Goal: Information Seeking & Learning: Find contact information

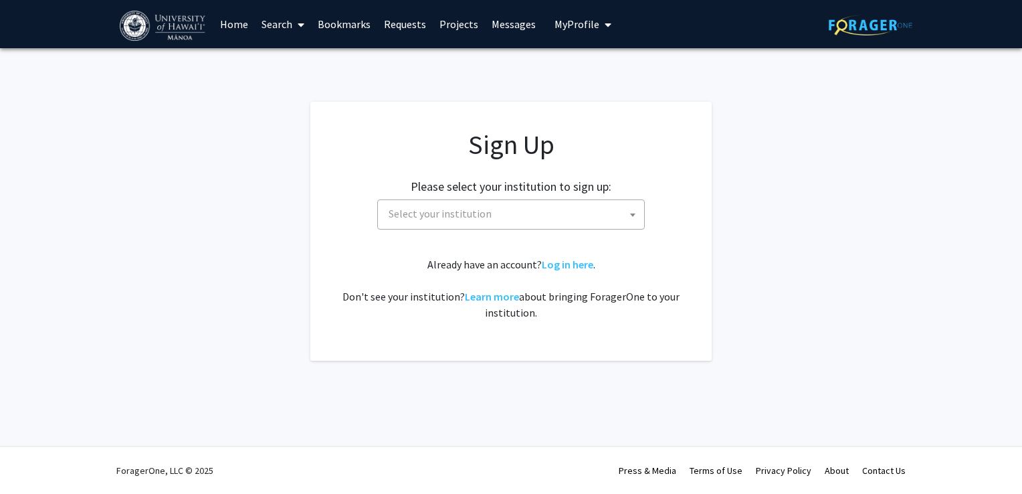
click at [874, 31] on img at bounding box center [871, 25] width 84 height 21
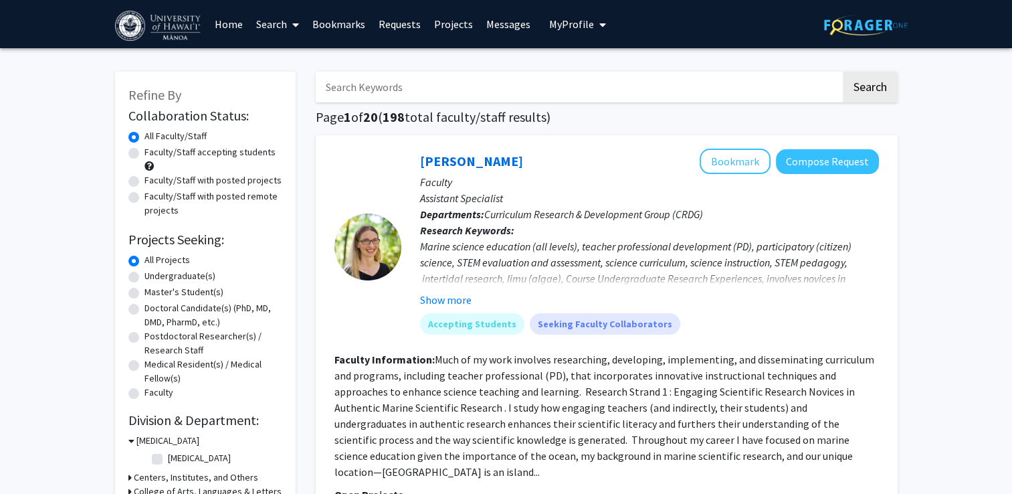
click at [437, 21] on link "Projects" at bounding box center [454, 24] width 52 height 47
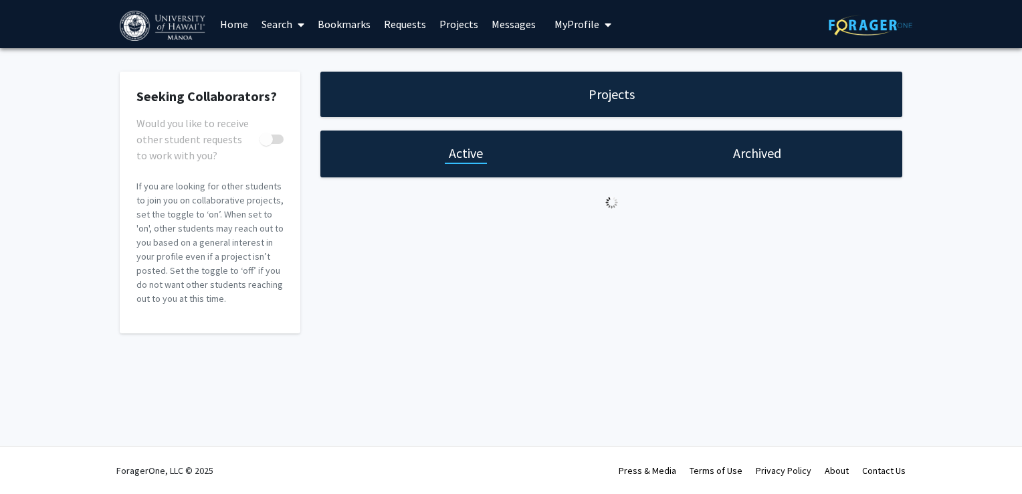
checkbox input "true"
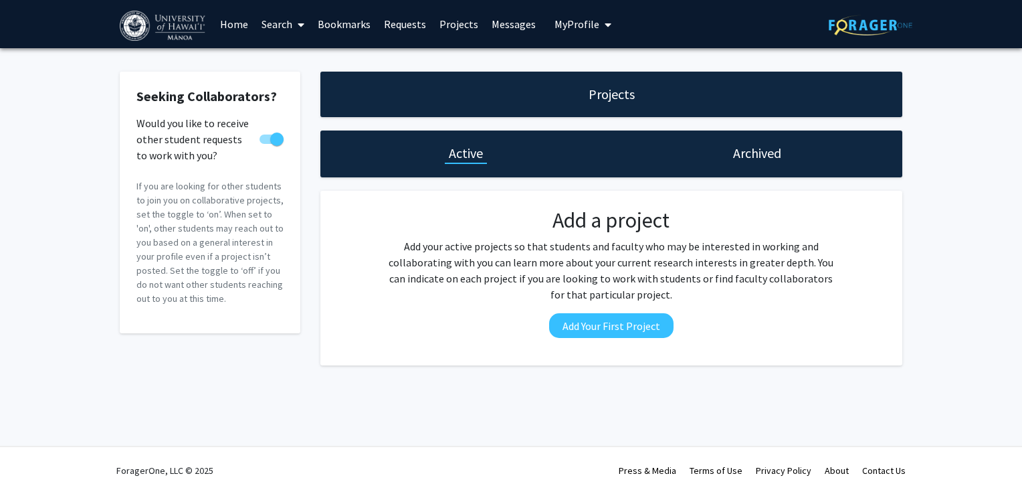
click at [757, 141] on div "Archived" at bounding box center [757, 153] width 291 height 47
click at [761, 146] on h1 "Archived" at bounding box center [757, 153] width 48 height 19
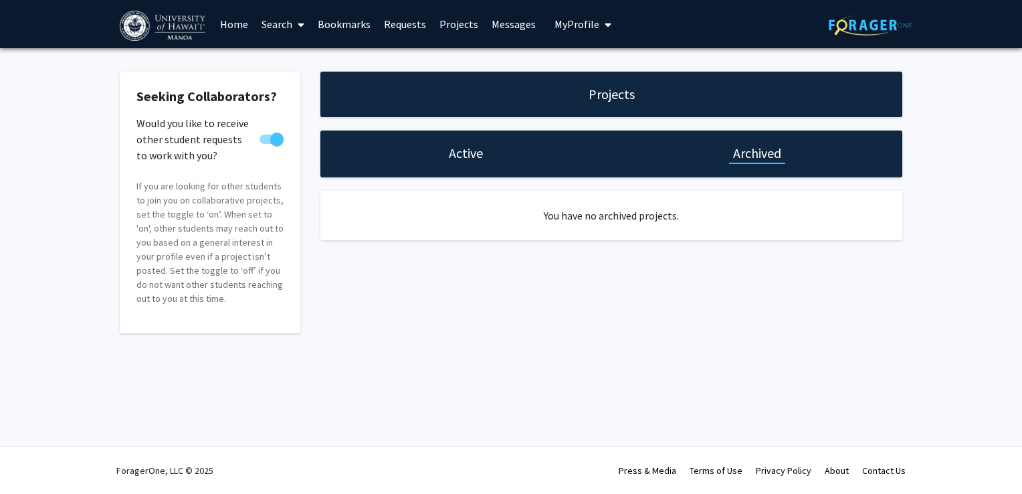
click at [635, 85] on div "Projects" at bounding box center [612, 94] width 54 height 19
click at [511, 29] on link "Messages" at bounding box center [514, 24] width 58 height 47
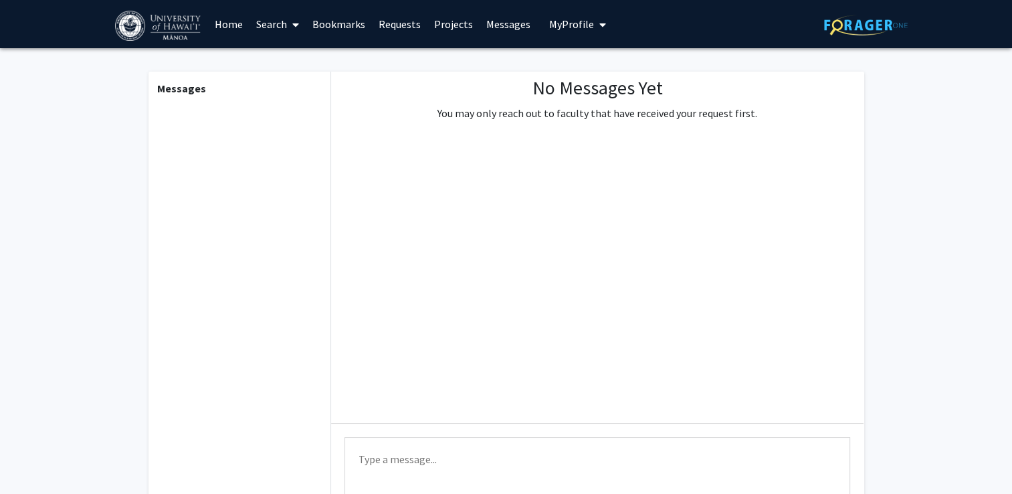
click at [201, 101] on div "Messages" at bounding box center [239, 306] width 185 height 468
click at [325, 23] on link "Bookmarks" at bounding box center [339, 24] width 66 height 47
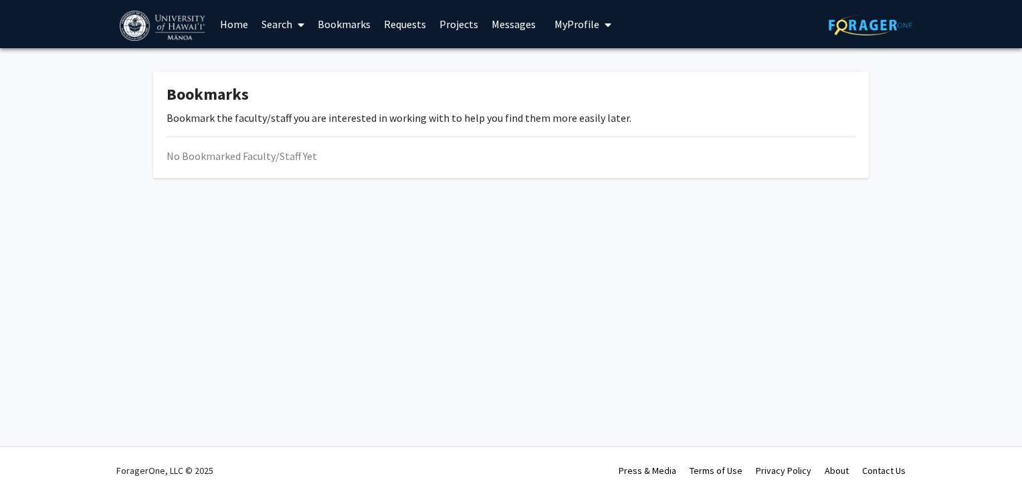
click at [396, 21] on link "Requests" at bounding box center [405, 24] width 56 height 47
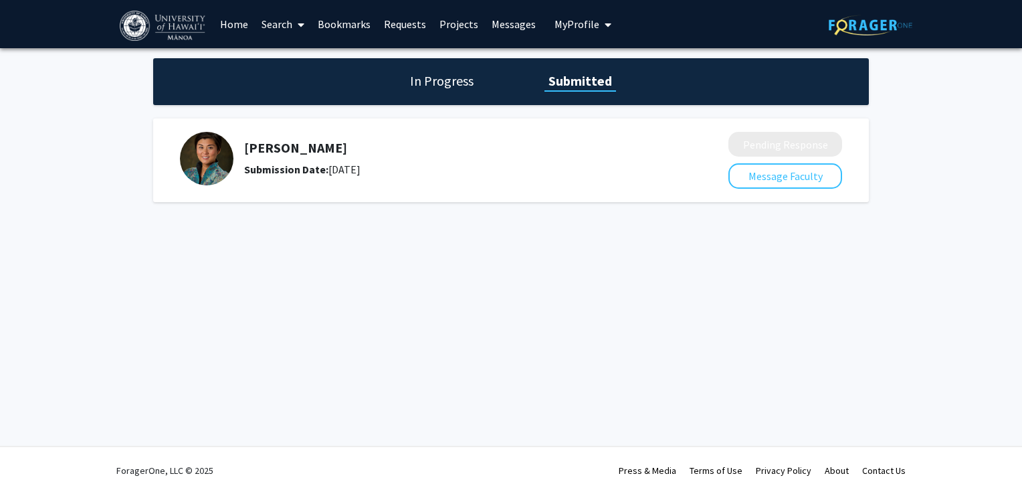
click at [242, 27] on link "Home" at bounding box center [233, 24] width 41 height 47
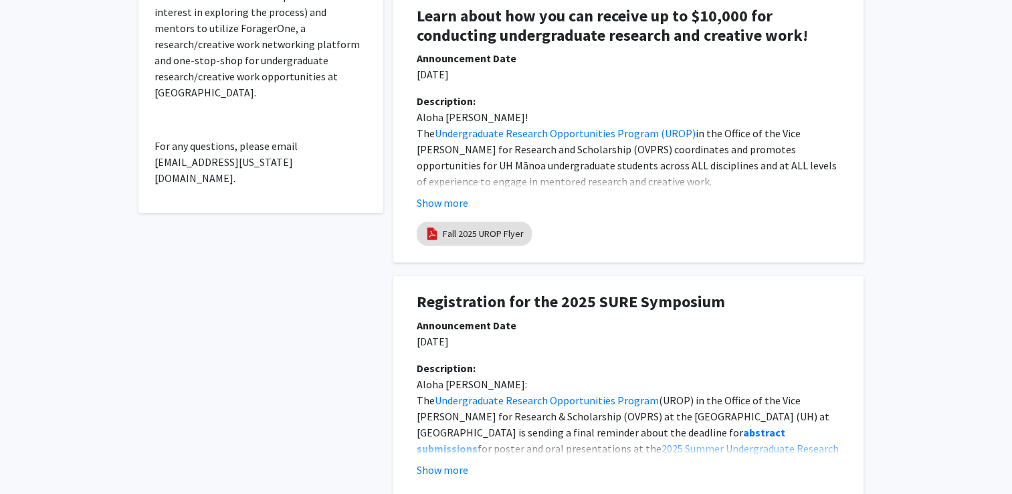
scroll to position [483, 0]
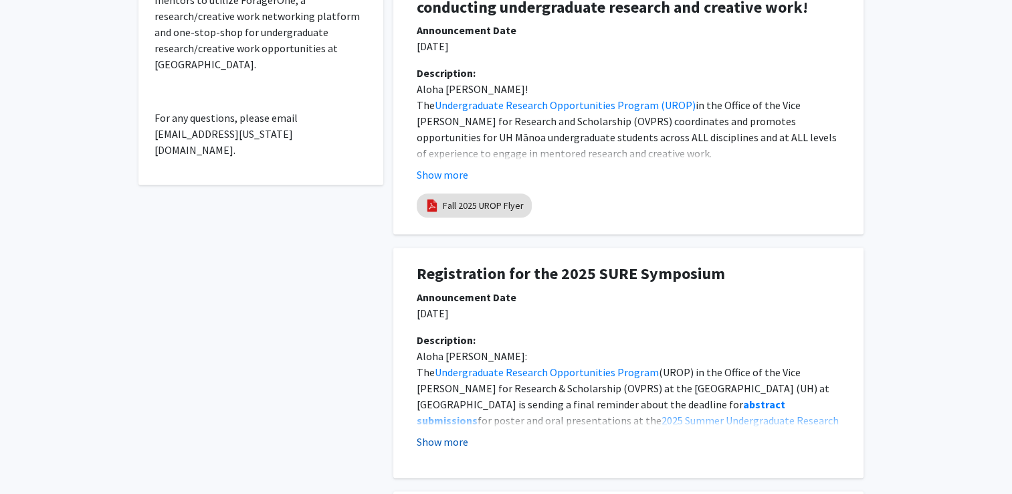
click at [446, 449] on button "Show more" at bounding box center [443, 442] width 52 height 16
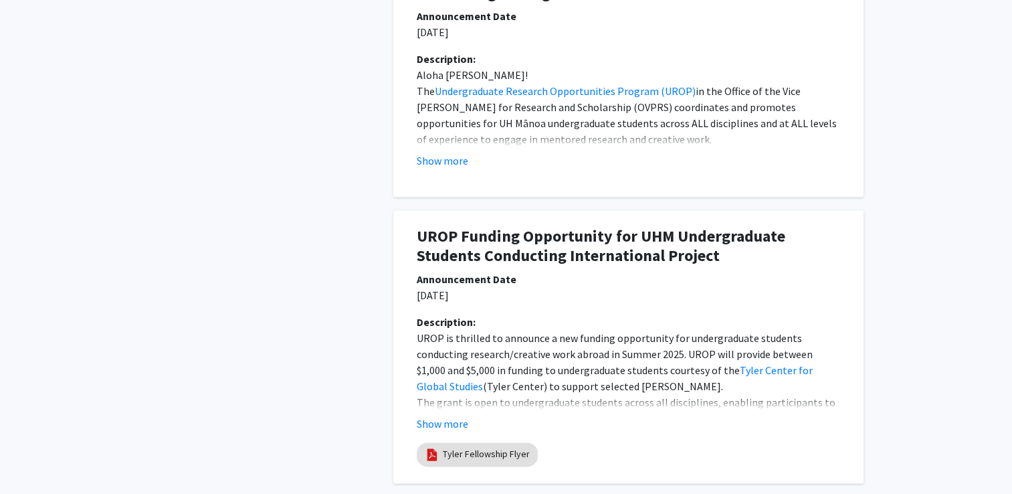
scroll to position [1772, 0]
click at [456, 422] on button "Show more" at bounding box center [443, 423] width 52 height 16
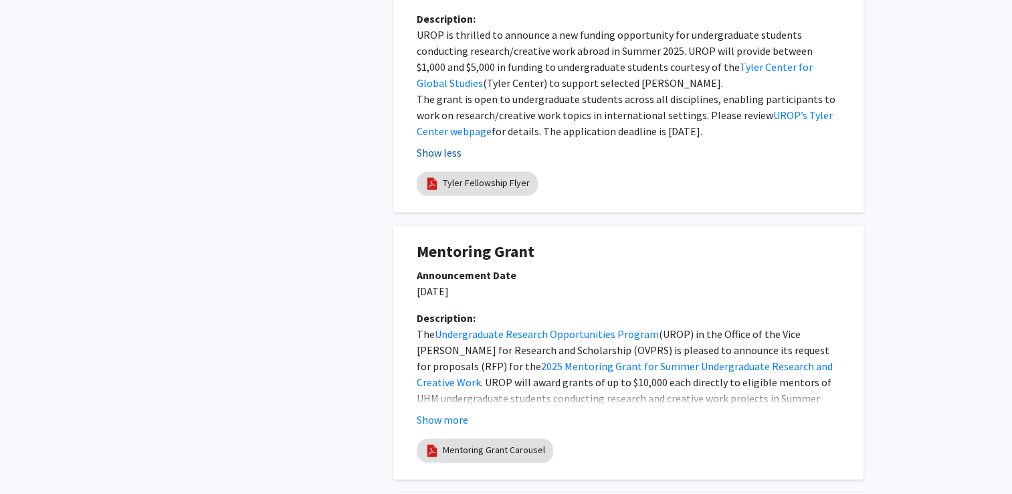
scroll to position [2074, 0]
click at [480, 456] on link "Mentoring Grant Carousel" at bounding box center [494, 450] width 102 height 14
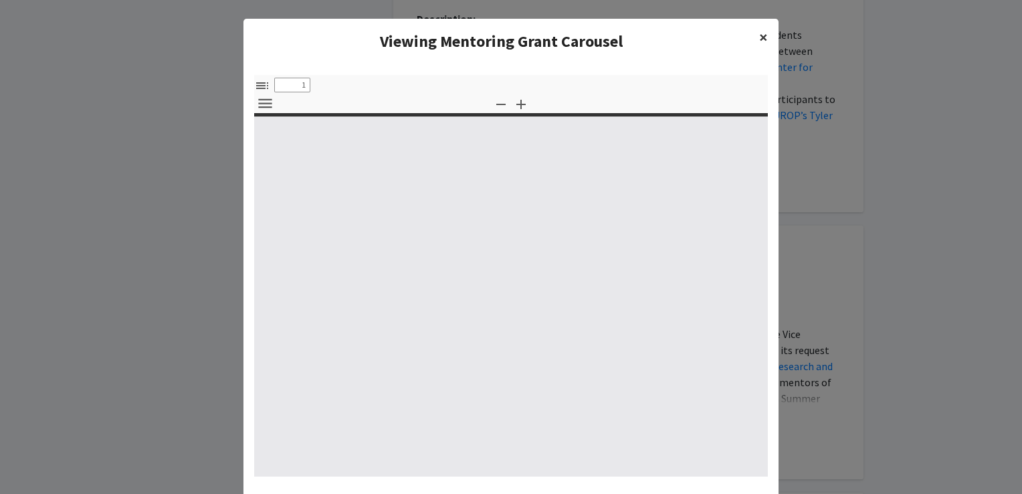
click at [751, 41] on button "×" at bounding box center [764, 37] width 30 height 37
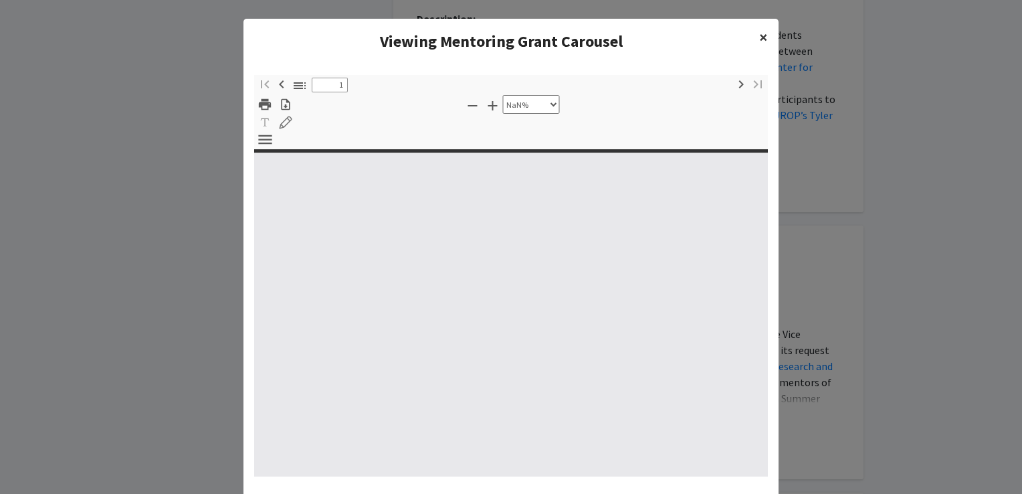
type input "0"
select select "custom"
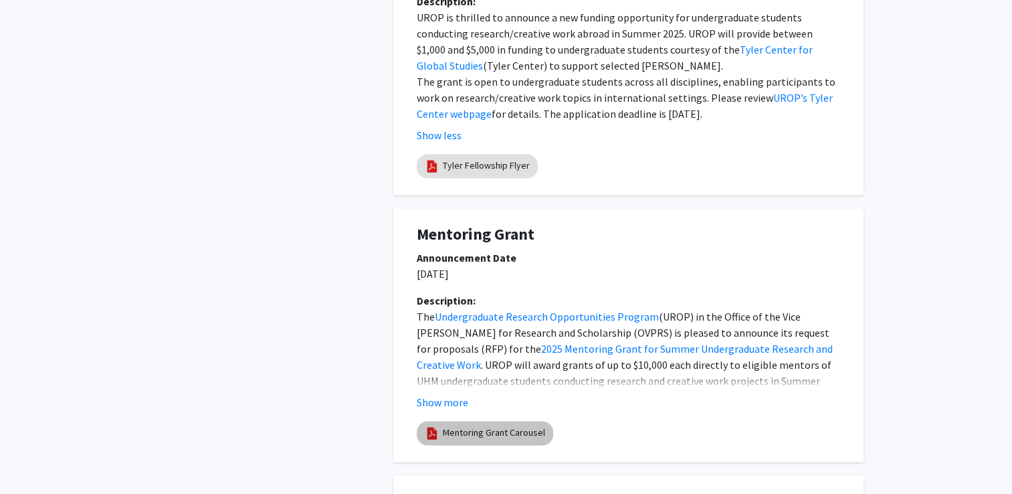
scroll to position [2092, 0]
click at [431, 400] on button "Show more" at bounding box center [443, 401] width 52 height 16
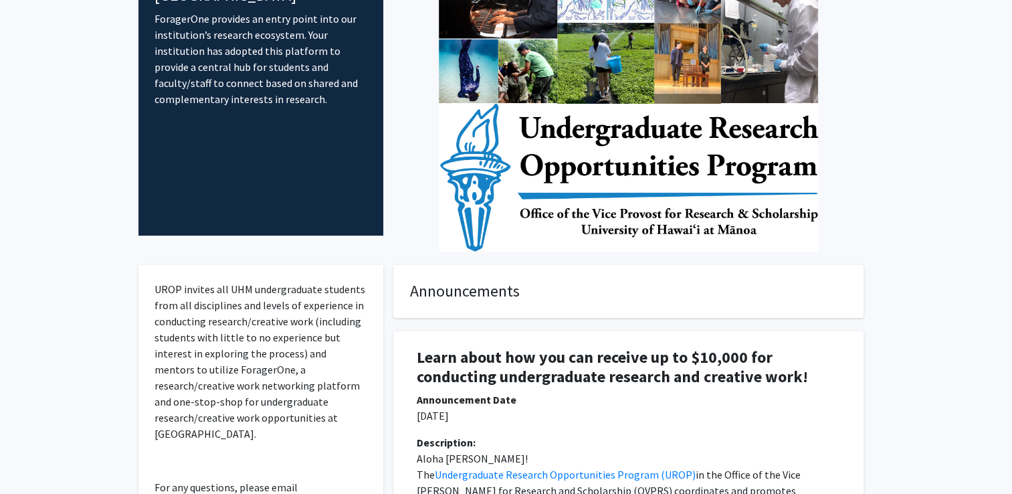
scroll to position [0, 0]
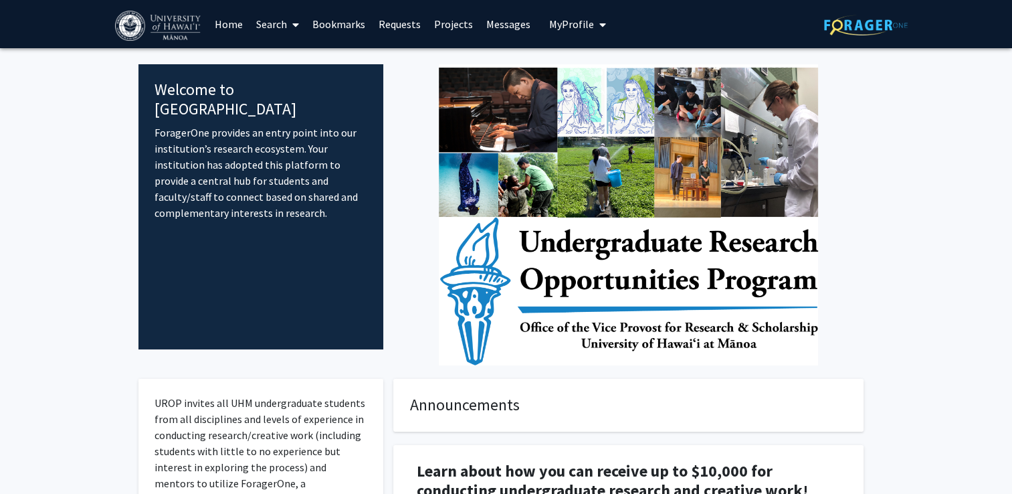
click at [273, 20] on link "Search" at bounding box center [278, 24] width 56 height 47
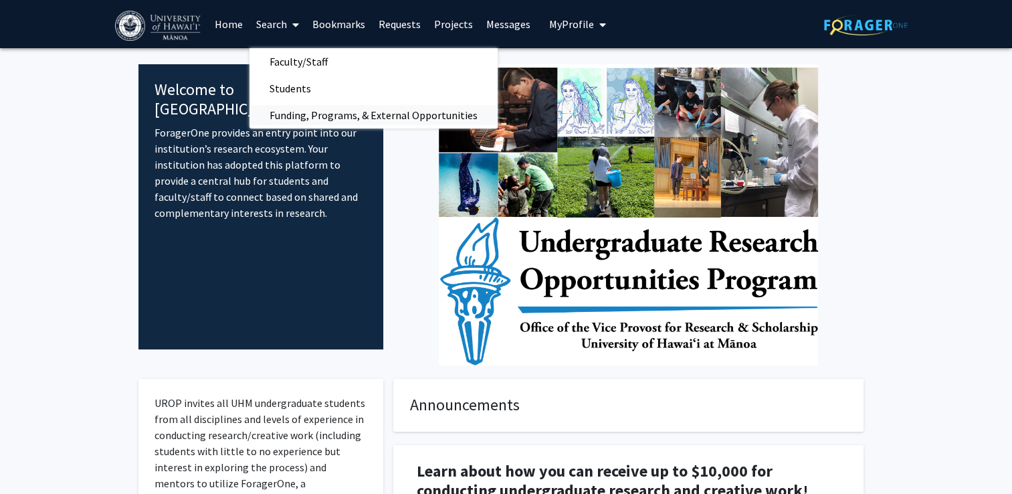
click at [332, 111] on span "Funding, Programs, & External Opportunities" at bounding box center [374, 115] width 248 height 27
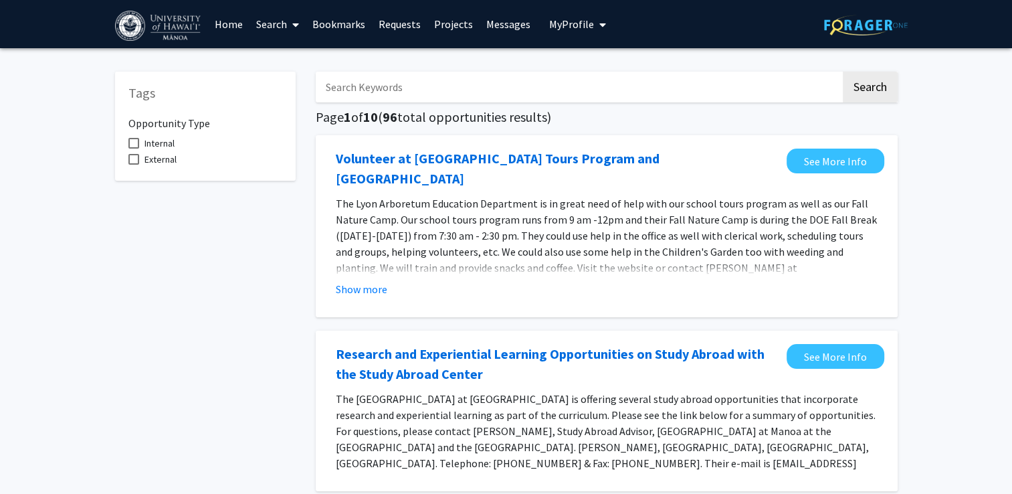
click at [337, 98] on input "Search Keywords" at bounding box center [578, 87] width 525 height 31
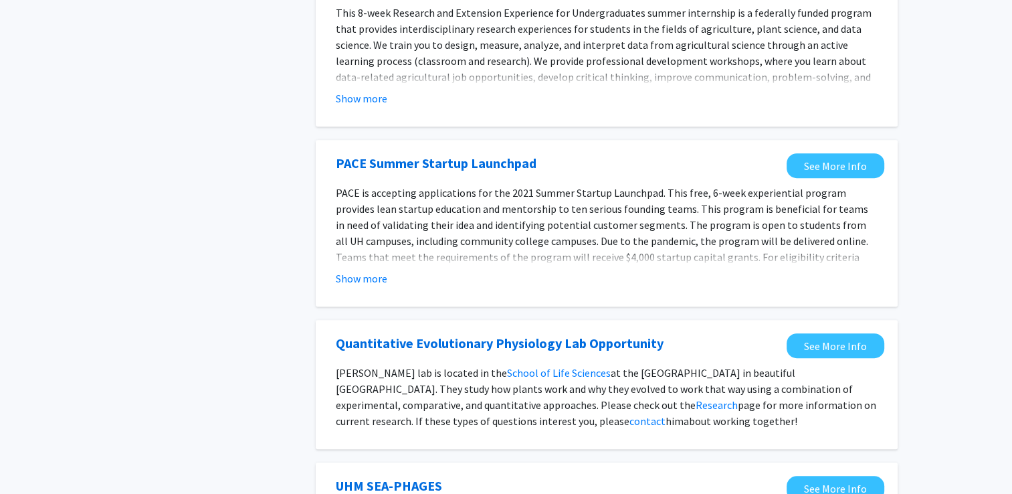
scroll to position [740, 0]
click at [356, 270] on button "Show more" at bounding box center [362, 278] width 52 height 16
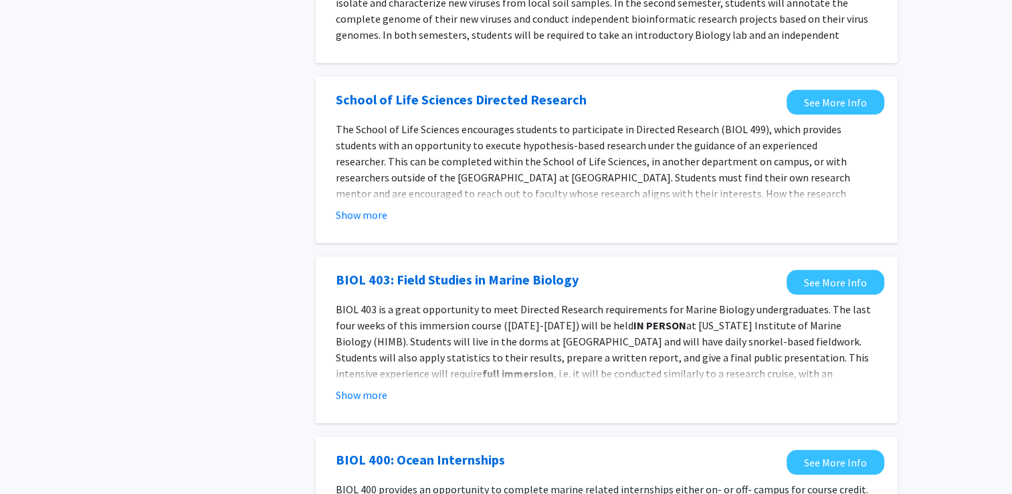
scroll to position [1433, 0]
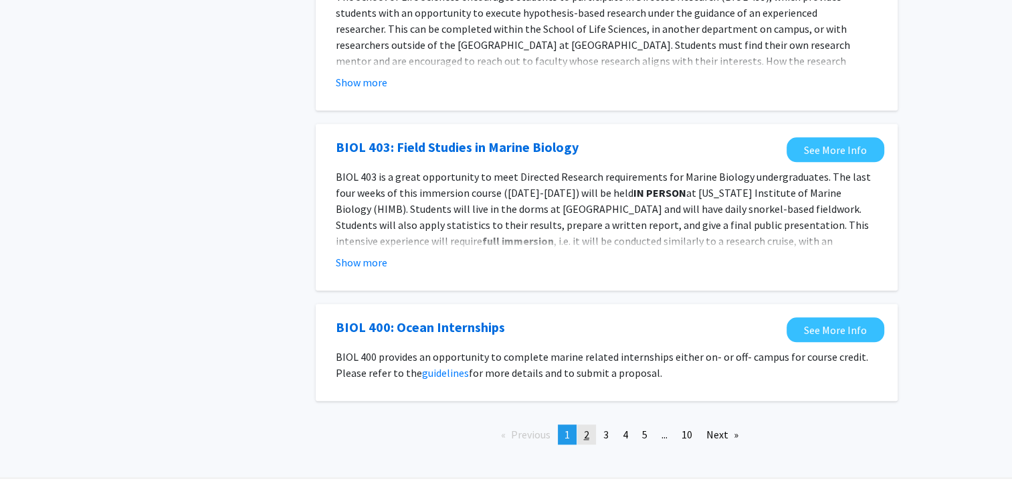
click at [586, 428] on span "2" at bounding box center [586, 434] width 5 height 13
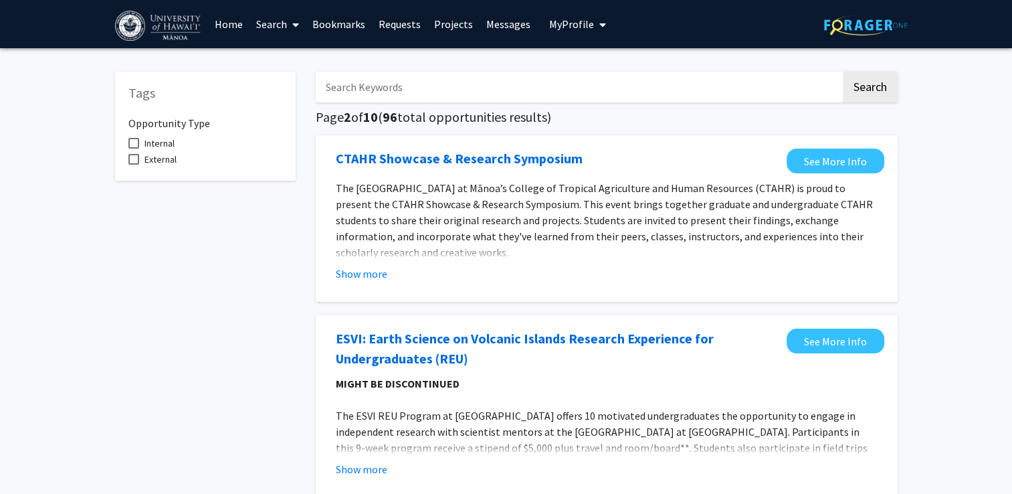
click at [446, 86] on input "Search Keywords" at bounding box center [578, 87] width 525 height 31
click at [843, 72] on button "Search" at bounding box center [870, 87] width 55 height 31
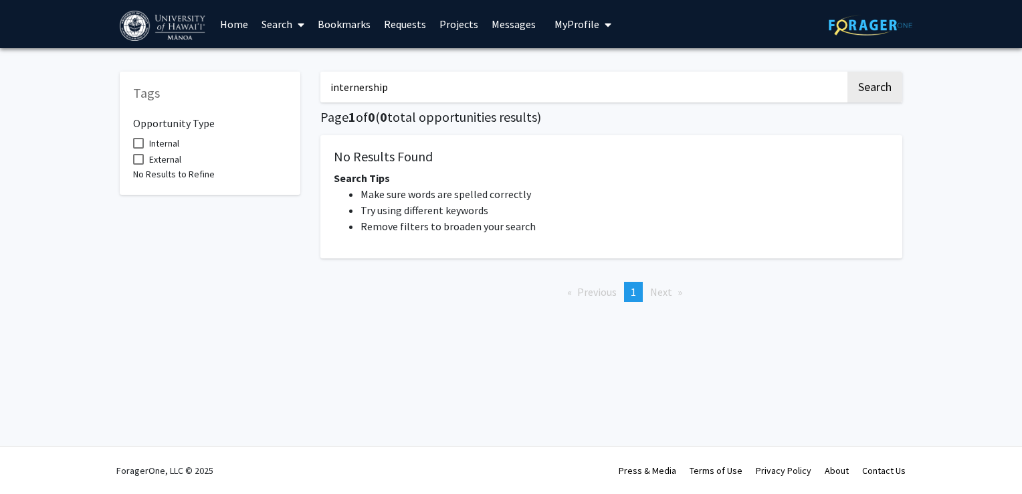
click at [373, 88] on input "internership" at bounding box center [583, 87] width 525 height 31
click at [373, 88] on input "interhip" at bounding box center [583, 87] width 525 height 31
click at [848, 72] on button "Search" at bounding box center [875, 87] width 55 height 31
click at [866, 101] on button "Search" at bounding box center [875, 87] width 55 height 31
click at [539, 88] on input "internership" at bounding box center [583, 87] width 525 height 31
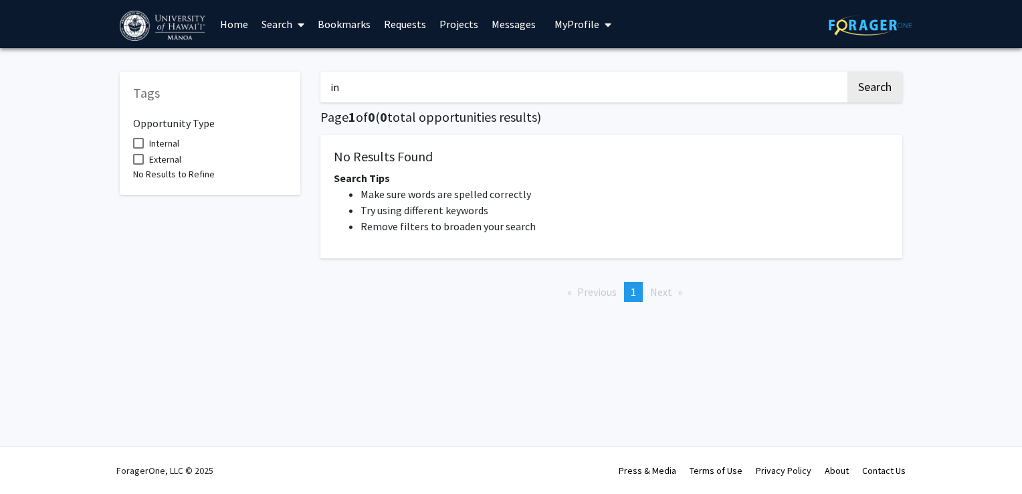
type input "i"
click at [848, 72] on button "Search" at bounding box center [875, 87] width 55 height 31
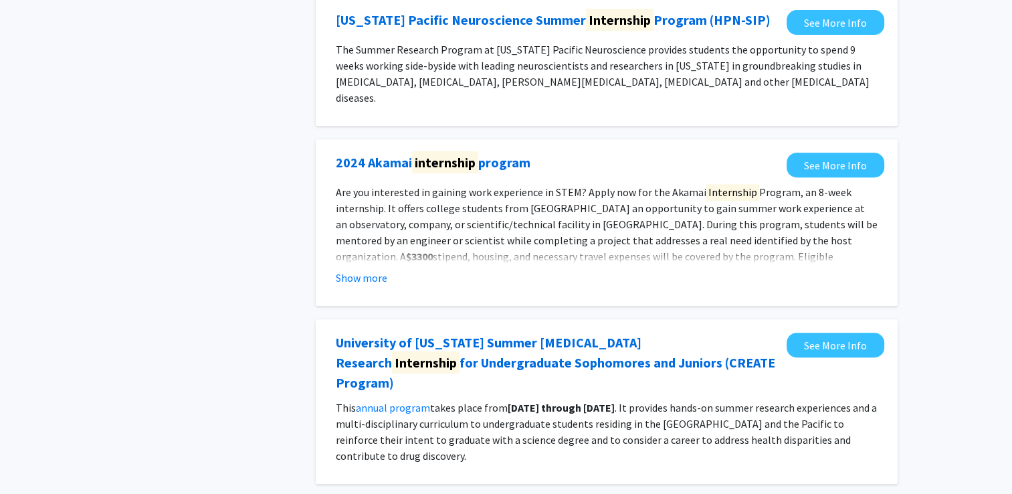
scroll to position [514, 0]
click at [368, 257] on fg-opportunity "2024 Akamai internship program See More Info Are you interested in gaining work…" at bounding box center [606, 223] width 555 height 140
click at [354, 270] on button "Show more" at bounding box center [362, 278] width 52 height 16
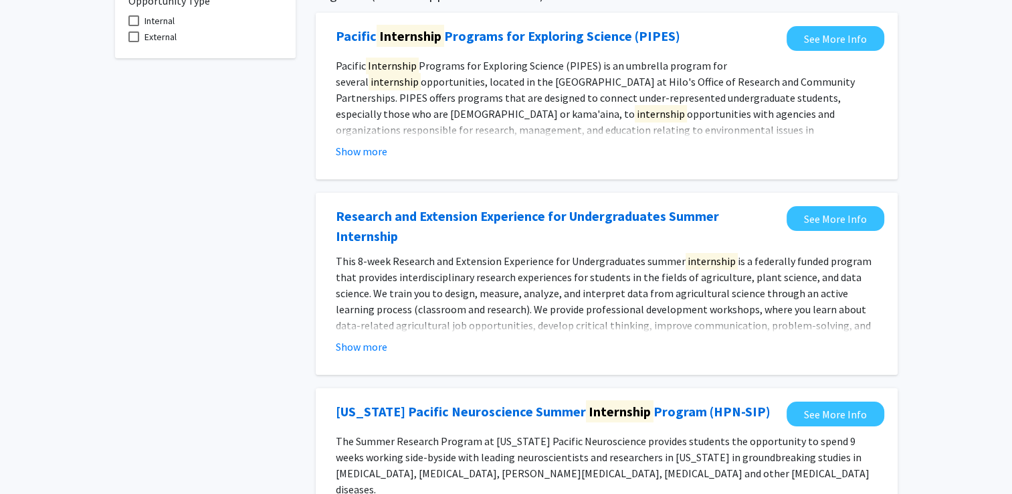
scroll to position [0, 0]
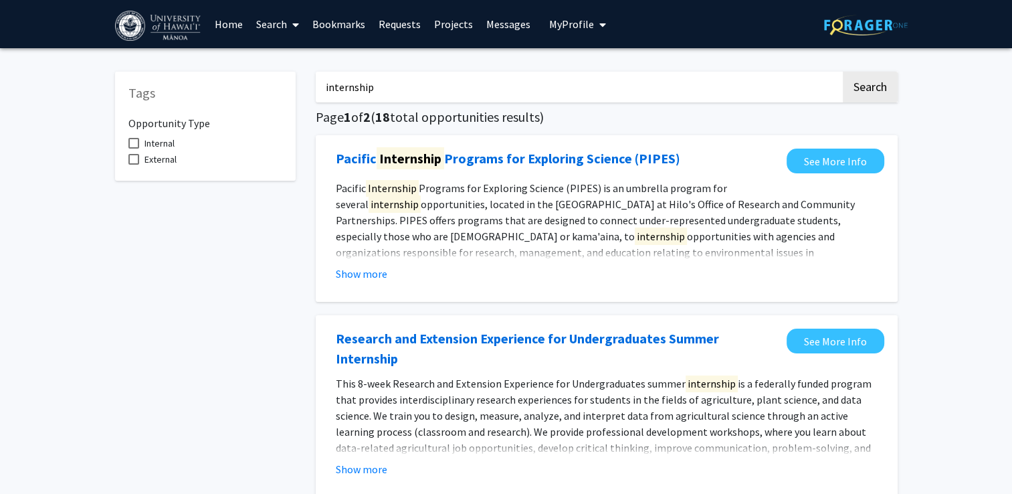
click at [325, 90] on input "internship" at bounding box center [578, 87] width 525 height 31
type input "business internship"
click at [843, 72] on button "Search" at bounding box center [870, 87] width 55 height 31
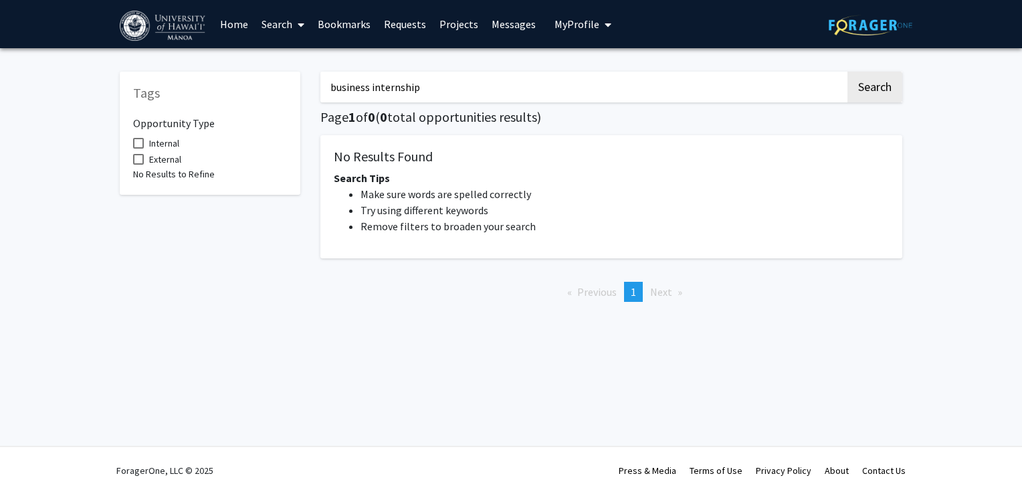
click at [274, 25] on link "Search" at bounding box center [283, 24] width 56 height 47
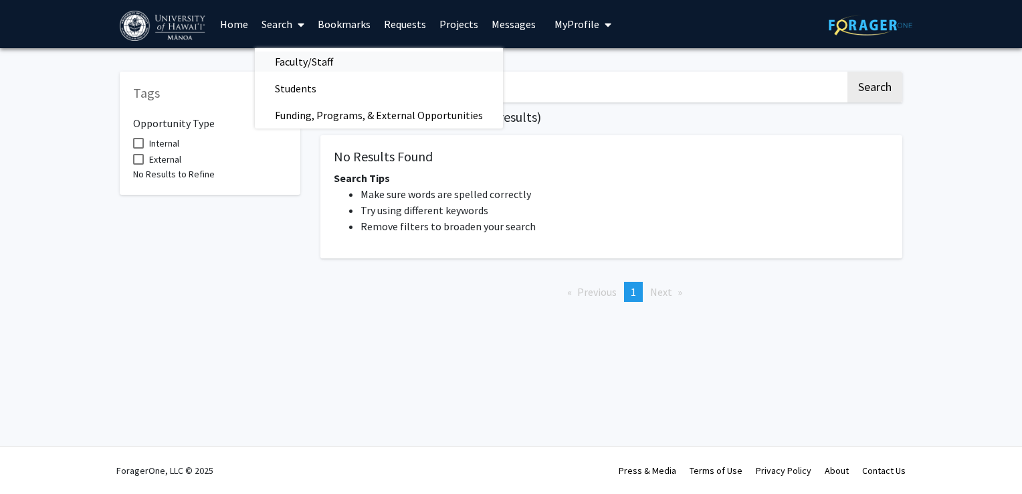
click at [284, 64] on span "Faculty/Staff" at bounding box center [304, 61] width 98 height 27
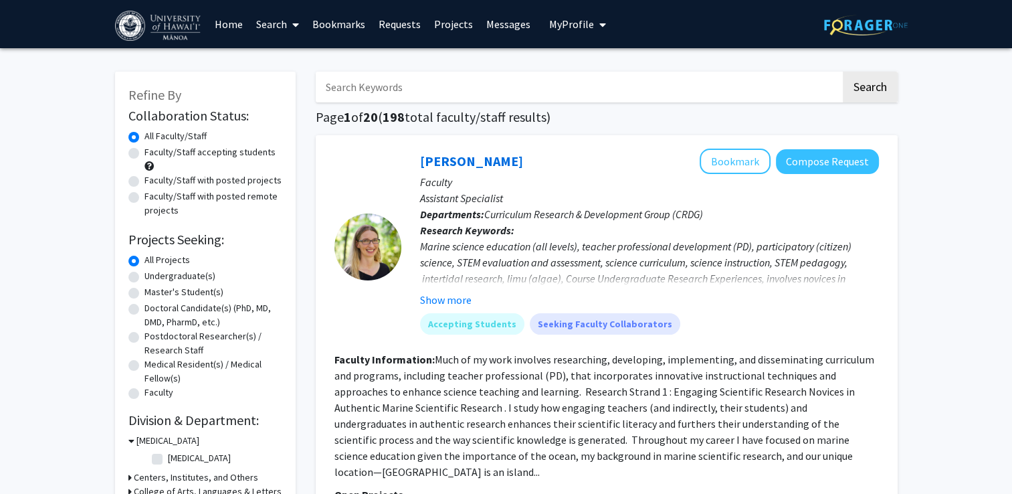
click at [398, 98] on input "Search Keywords" at bounding box center [578, 87] width 525 height 31
click at [843, 72] on button "Search" at bounding box center [870, 87] width 55 height 31
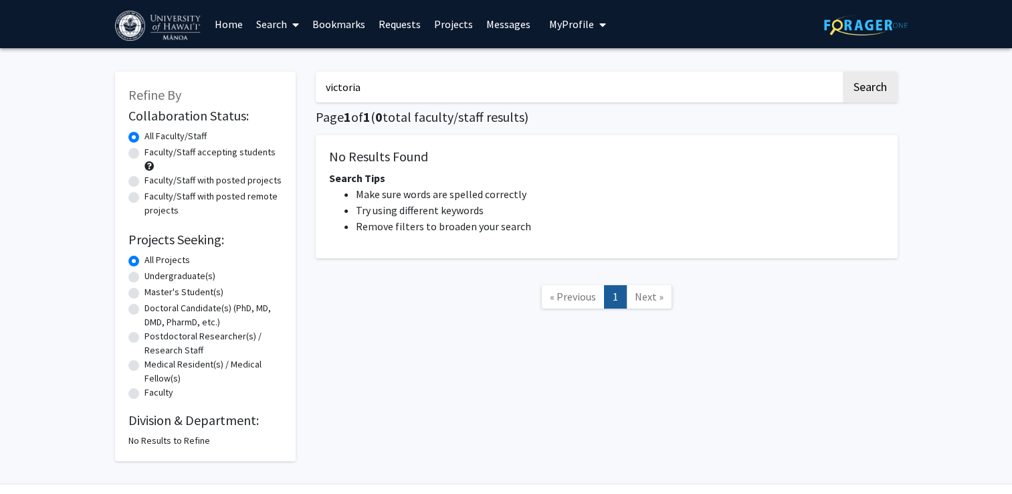
click at [395, 101] on input "victoria" at bounding box center [578, 87] width 525 height 31
click at [843, 72] on button "Search" at bounding box center [870, 87] width 55 height 31
click at [397, 98] on input "victoria" at bounding box center [578, 87] width 525 height 31
type input "v"
type input "m"
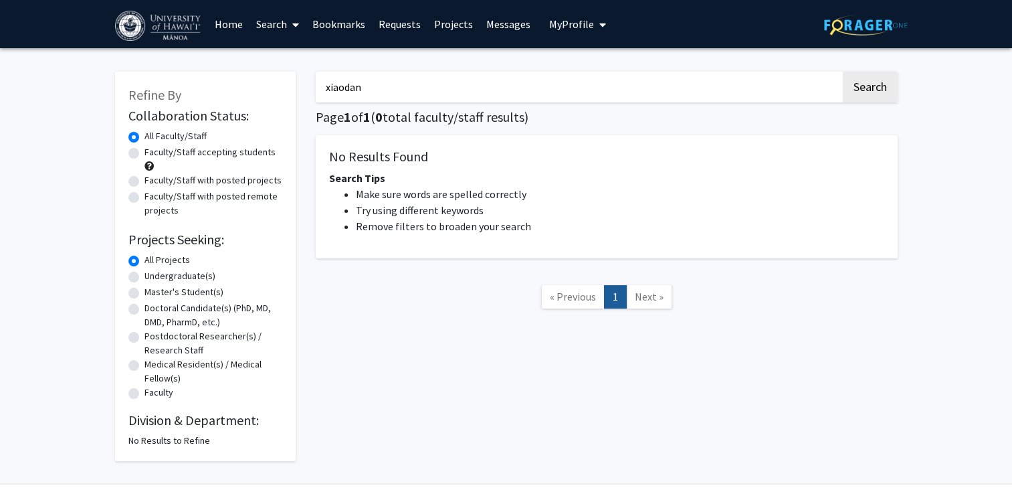
click at [843, 72] on button "Search" at bounding box center [870, 87] width 55 height 31
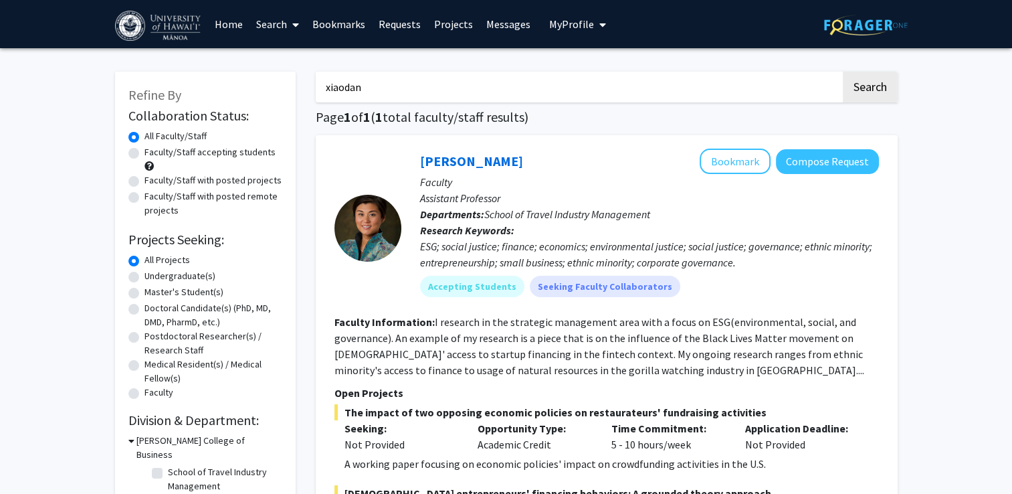
click at [397, 98] on input "xiaodan" at bounding box center [578, 87] width 525 height 31
type input "x"
click at [843, 72] on button "Search" at bounding box center [870, 87] width 55 height 31
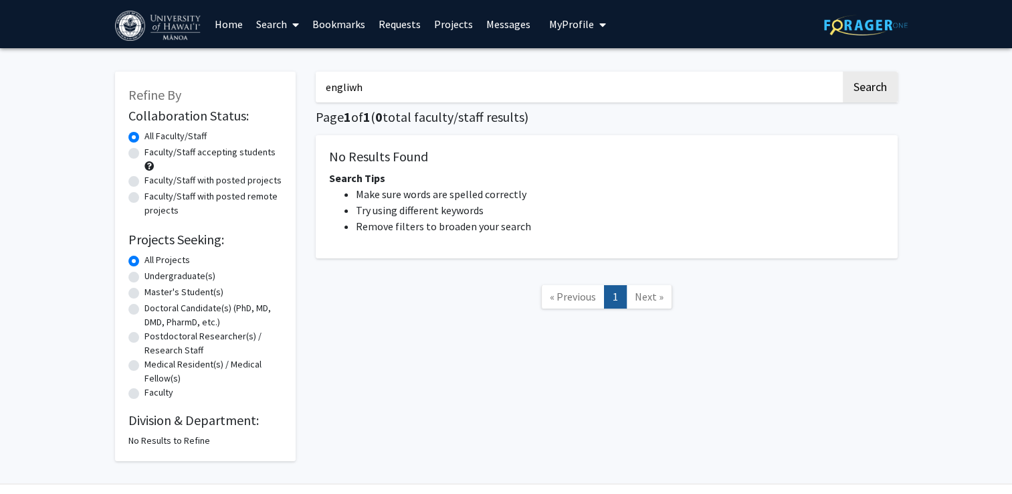
click at [403, 82] on input "engliwh" at bounding box center [578, 87] width 525 height 31
click at [399, 85] on input "engliwh" at bounding box center [578, 87] width 525 height 31
type input "english"
click at [843, 72] on button "Search" at bounding box center [870, 87] width 55 height 31
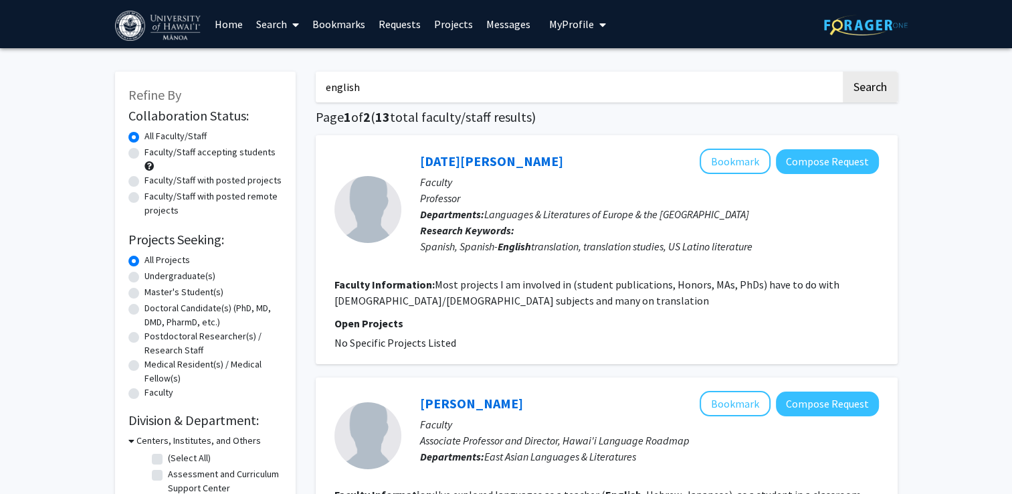
click at [182, 272] on label "Undergraduate(s)" at bounding box center [180, 276] width 71 height 14
click at [153, 272] on input "Undergraduate(s)" at bounding box center [149, 273] width 9 height 9
radio input "true"
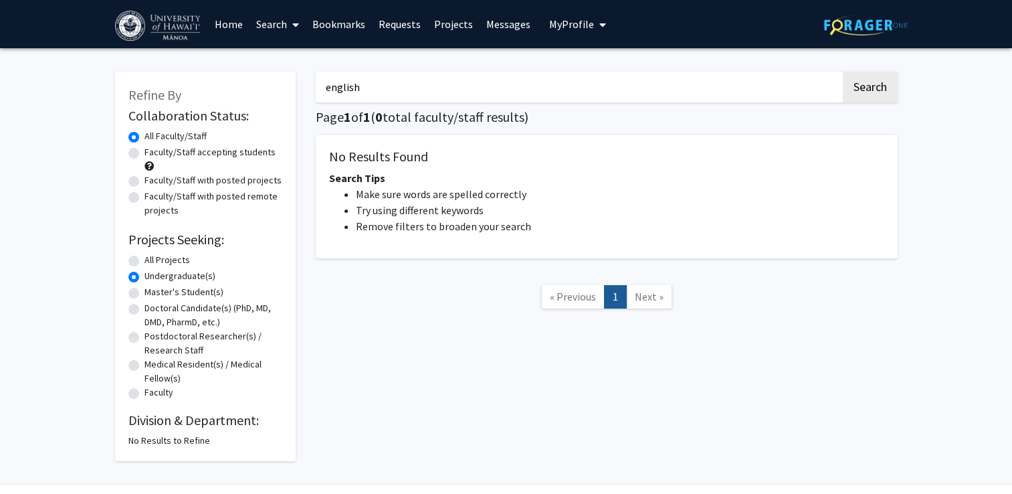
drag, startPoint x: 363, startPoint y: 82, endPoint x: 240, endPoint y: 80, distance: 123.1
click at [240, 80] on div "Refine By Collaboration Status: Collaboration Status All Faculty/Staff Collabor…" at bounding box center [506, 259] width 803 height 403
click at [259, 157] on label "Faculty/Staff accepting students" at bounding box center [210, 152] width 131 height 14
click at [153, 154] on input "Faculty/Staff accepting students" at bounding box center [149, 149] width 9 height 9
radio input "true"
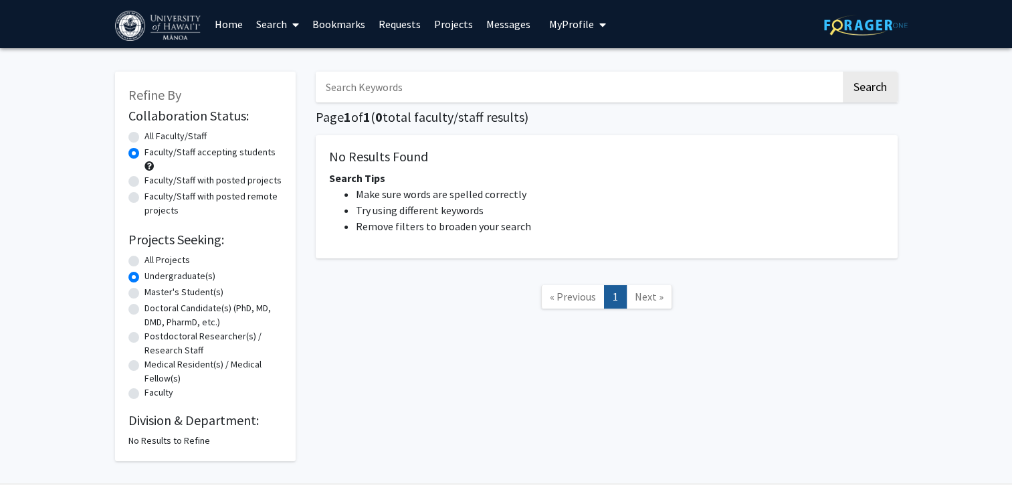
click at [165, 264] on label "All Projects" at bounding box center [167, 260] width 45 height 14
click at [153, 262] on input "All Projects" at bounding box center [149, 257] width 9 height 9
radio input "true"
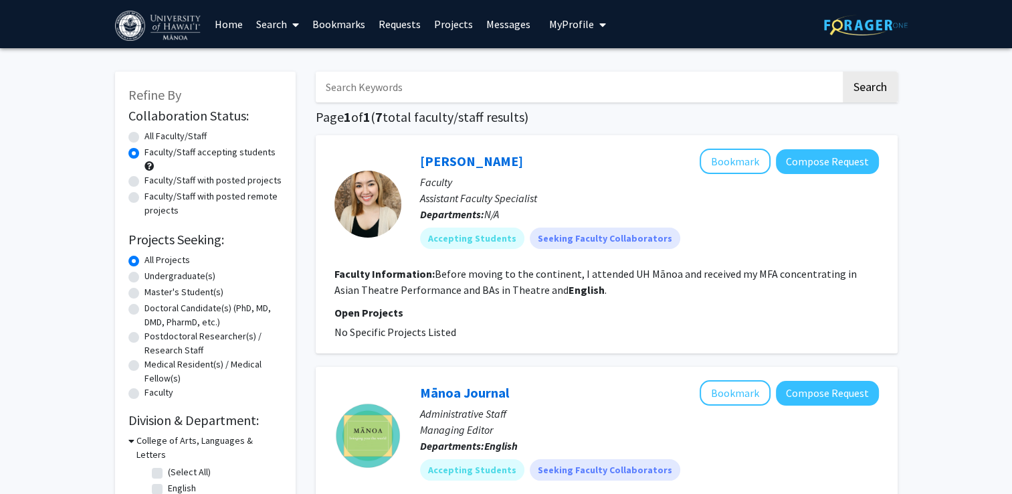
click at [174, 136] on label "All Faculty/Staff" at bounding box center [176, 136] width 62 height 14
click at [153, 136] on input "All Faculty/Staff" at bounding box center [149, 133] width 9 height 9
radio input "true"
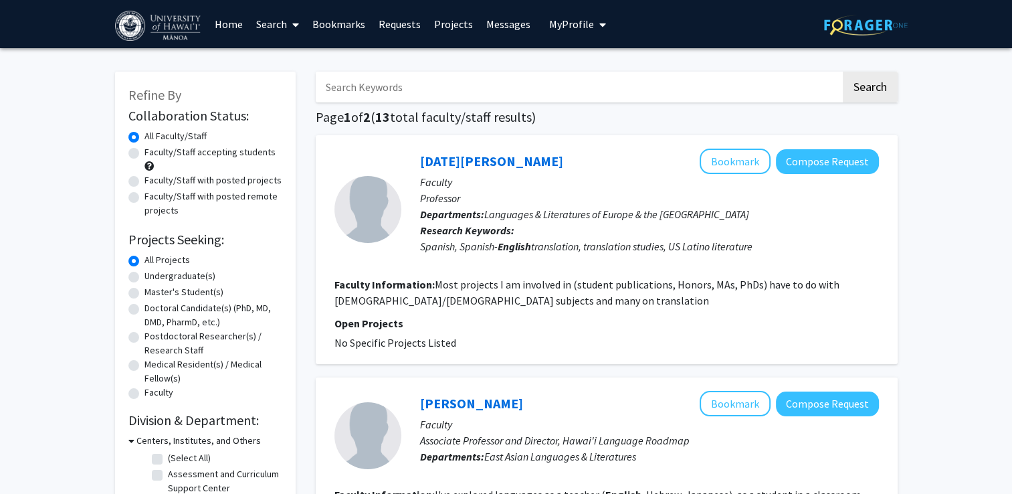
click at [177, 151] on label "Faculty/Staff accepting students" at bounding box center [210, 152] width 131 height 14
click at [153, 151] on input "Faculty/Staff accepting students" at bounding box center [149, 149] width 9 height 9
radio input "true"
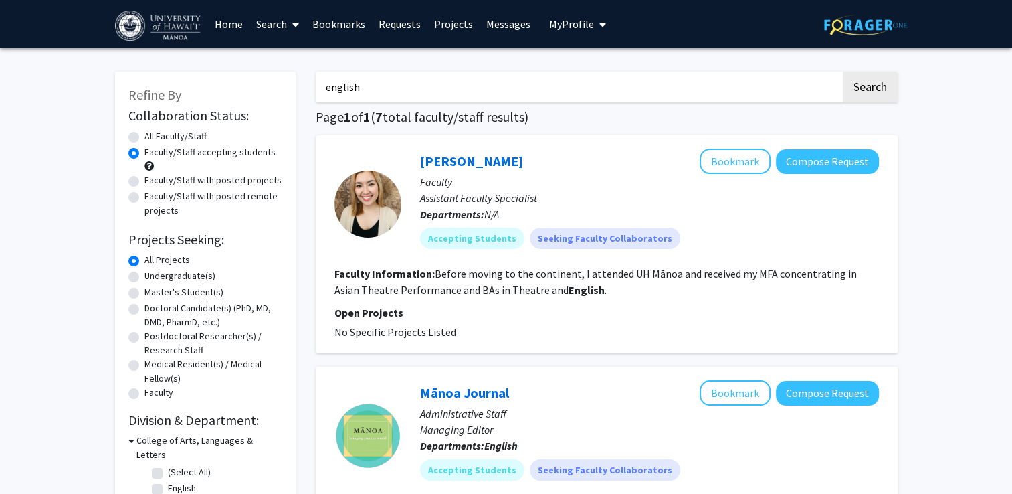
drag, startPoint x: 373, startPoint y: 90, endPoint x: 183, endPoint y: 31, distance: 199.1
click at [843, 72] on button "Search" at bounding box center [870, 87] width 55 height 31
radio input "true"
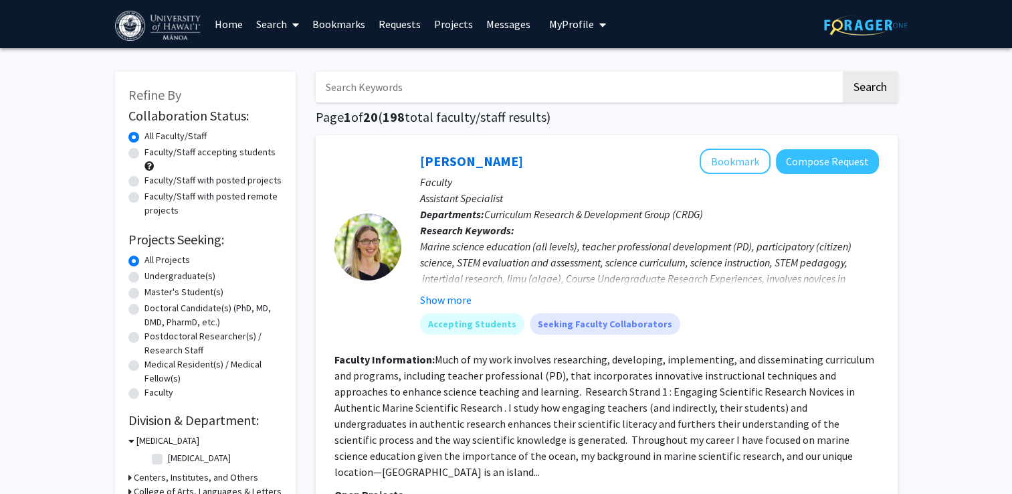
click at [185, 277] on label "Undergraduate(s)" at bounding box center [180, 276] width 71 height 14
click at [153, 277] on input "Undergraduate(s)" at bounding box center [149, 273] width 9 height 9
radio input "true"
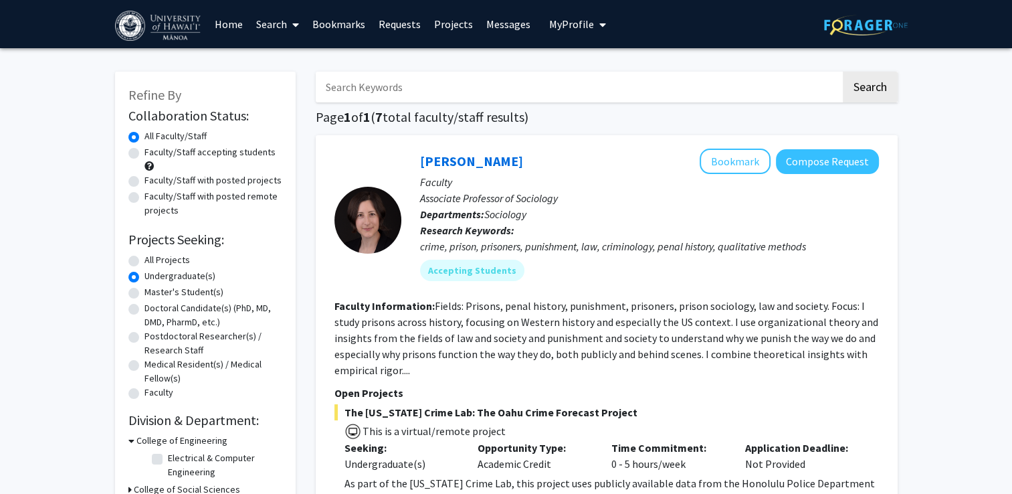
click at [219, 151] on label "Faculty/Staff accepting students" at bounding box center [210, 152] width 131 height 14
click at [153, 151] on input "Faculty/Staff accepting students" at bounding box center [149, 149] width 9 height 9
radio input "true"
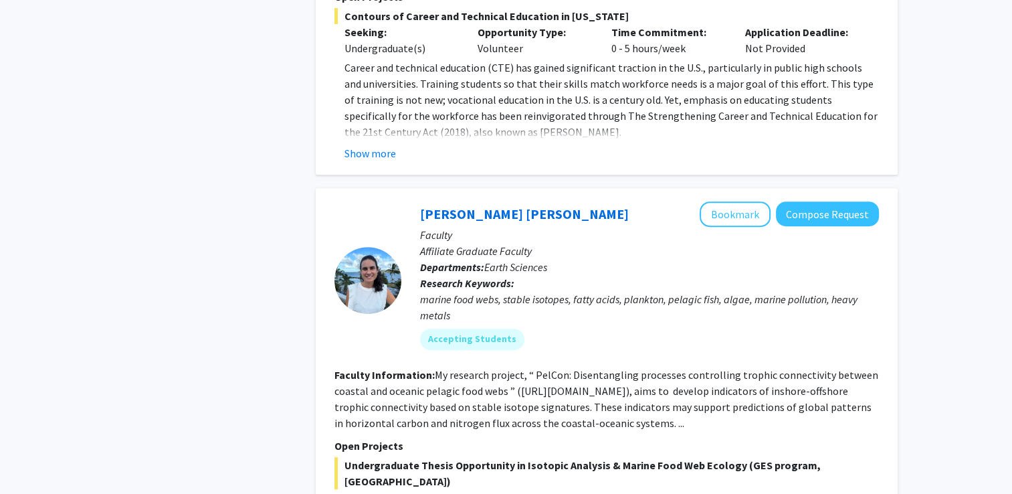
scroll to position [5787, 0]
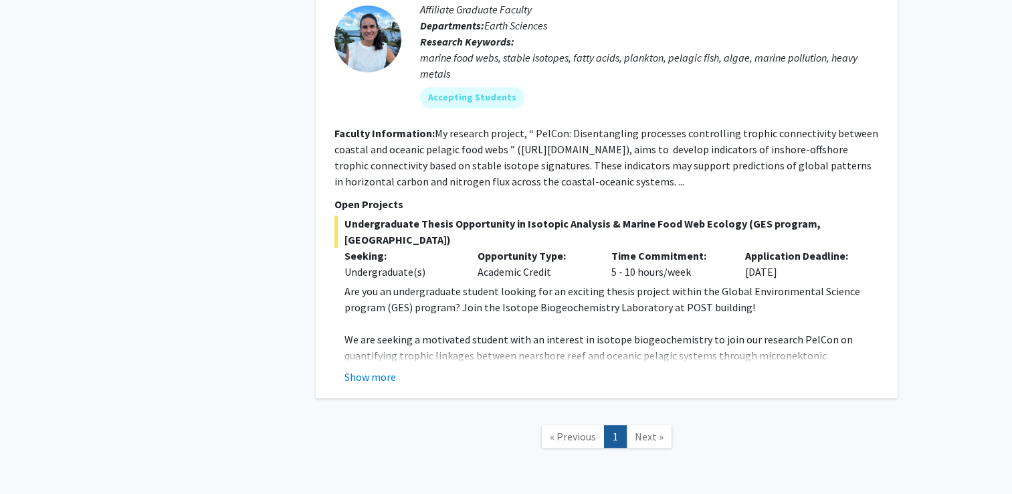
click at [648, 425] on link "Next »" at bounding box center [649, 436] width 46 height 23
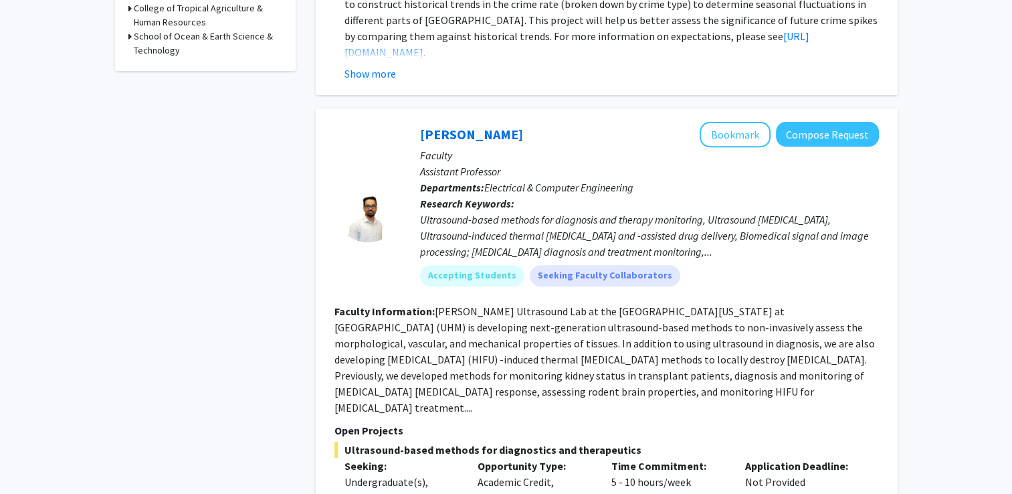
scroll to position [0, 0]
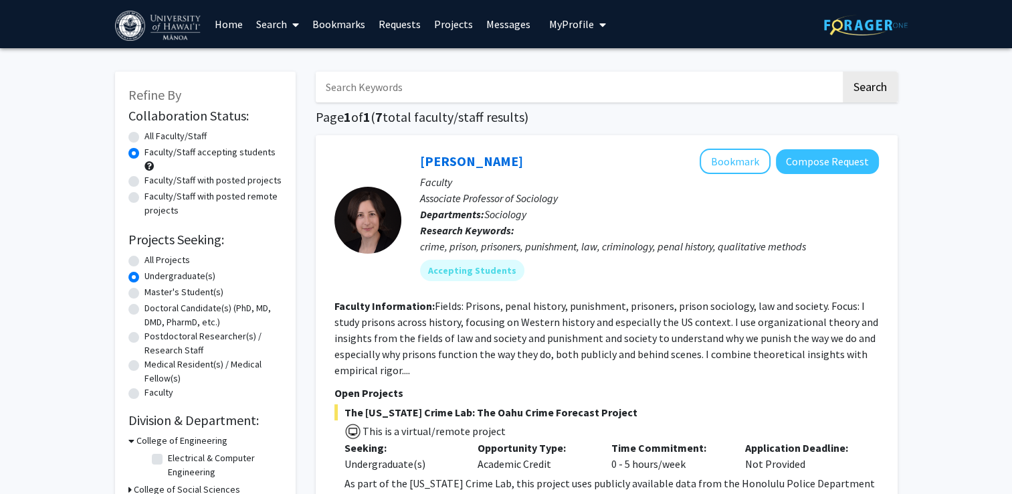
click at [503, 90] on input "Search Keywords" at bounding box center [578, 87] width 525 height 31
click at [145, 133] on label "All Faculty/Staff" at bounding box center [176, 136] width 62 height 14
click at [145, 133] on input "All Faculty/Staff" at bounding box center [149, 133] width 9 height 9
radio input "true"
click at [147, 262] on label "All Projects" at bounding box center [167, 260] width 45 height 14
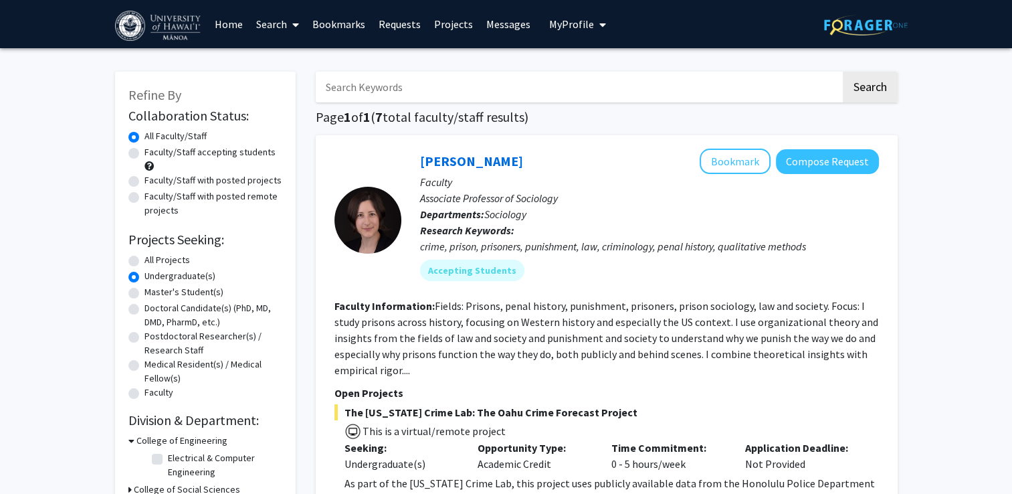
click at [147, 262] on input "All Projects" at bounding box center [149, 257] width 9 height 9
radio input "true"
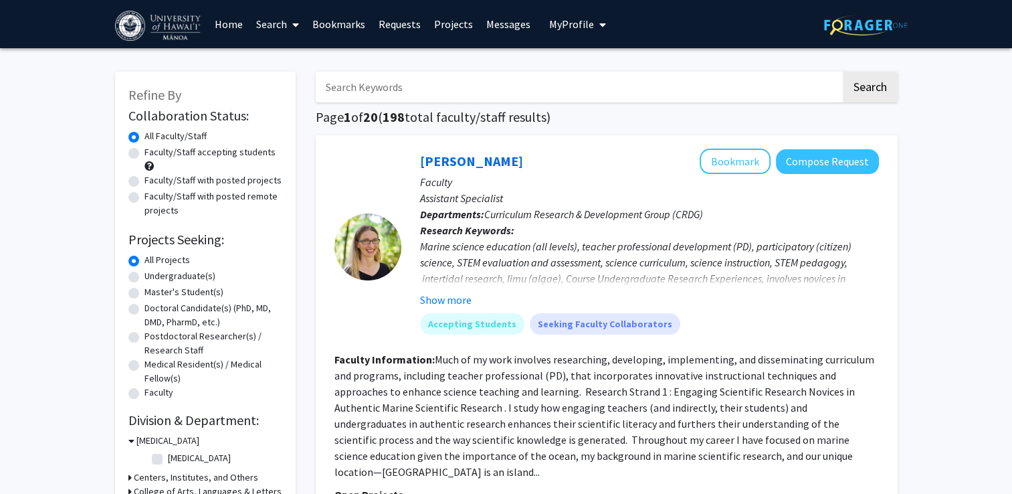
click at [422, 92] on input "Search Keywords" at bounding box center [578, 87] width 525 height 31
click at [864, 76] on button "Search" at bounding box center [870, 87] width 55 height 31
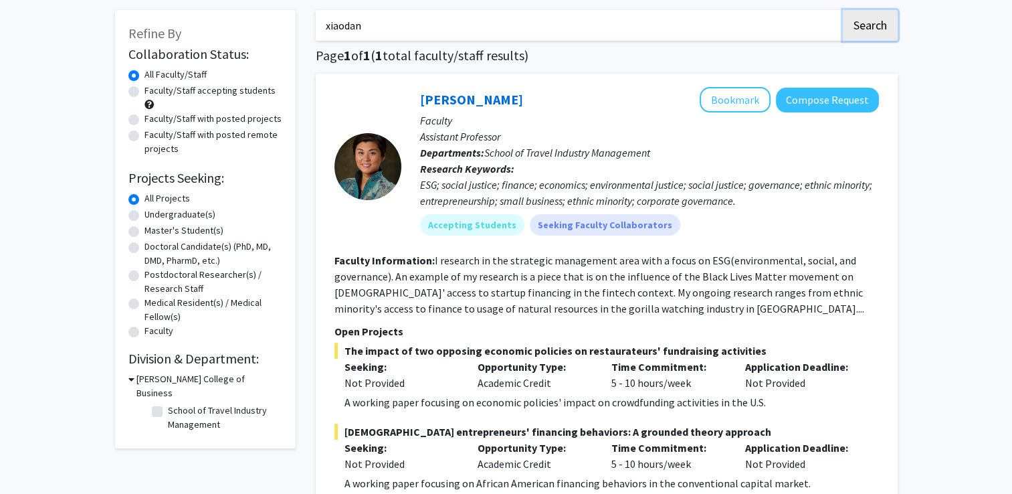
scroll to position [62, 0]
click at [365, 19] on input "xiaodan" at bounding box center [578, 25] width 525 height 31
type input "x"
click at [168, 403] on label "School of Travel Industry Management" at bounding box center [223, 417] width 111 height 28
click at [168, 403] on input "School of Travel Industry Management" at bounding box center [172, 407] width 9 height 9
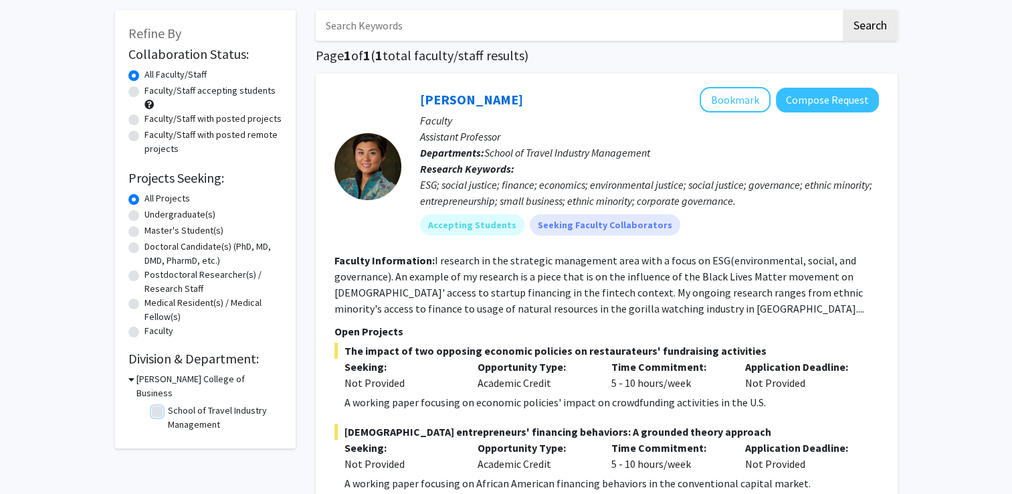
checkbox input "true"
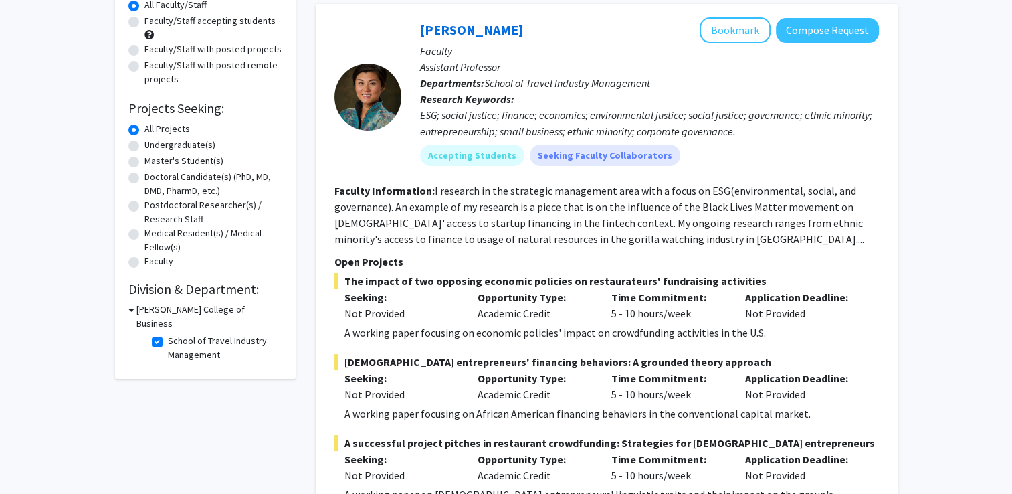
scroll to position [141, 0]
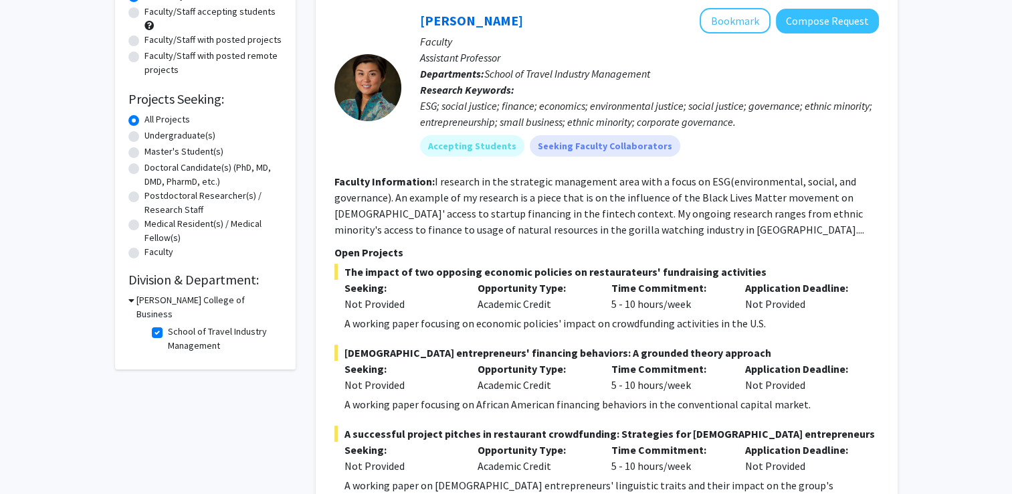
click at [157, 327] on fg-checkbox "School of Travel Industry Management School of Travel Industry Management" at bounding box center [215, 339] width 127 height 28
click at [156, 325] on fg-checkbox "School of Travel Industry Management School of Travel Industry Management" at bounding box center [215, 339] width 127 height 28
click at [168, 325] on label "School of Travel Industry Management" at bounding box center [223, 339] width 111 height 28
click at [168, 325] on input "School of Travel Industry Management" at bounding box center [172, 329] width 9 height 9
checkbox input "false"
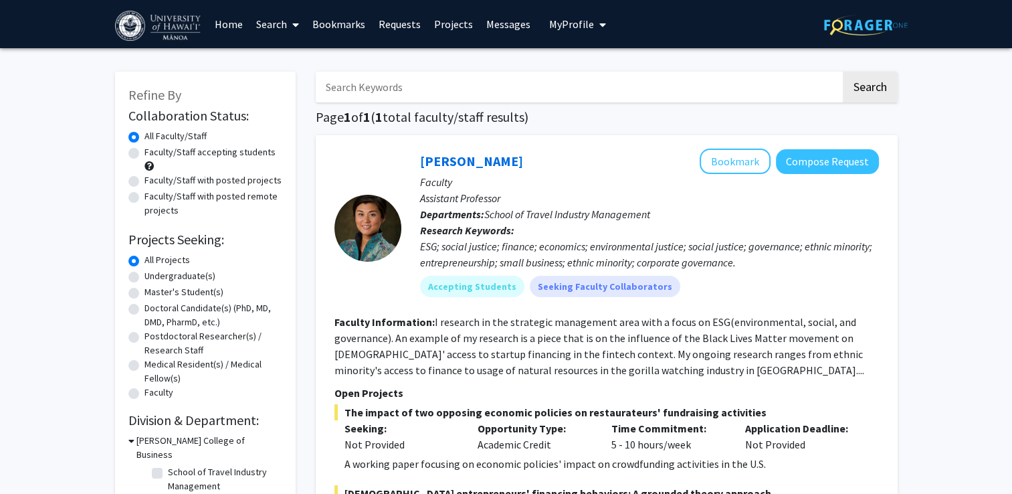
click at [134, 439] on div "[PERSON_NAME] College of Business" at bounding box center [205, 448] width 154 height 28
click at [130, 441] on icon at bounding box center [131, 441] width 6 height 14
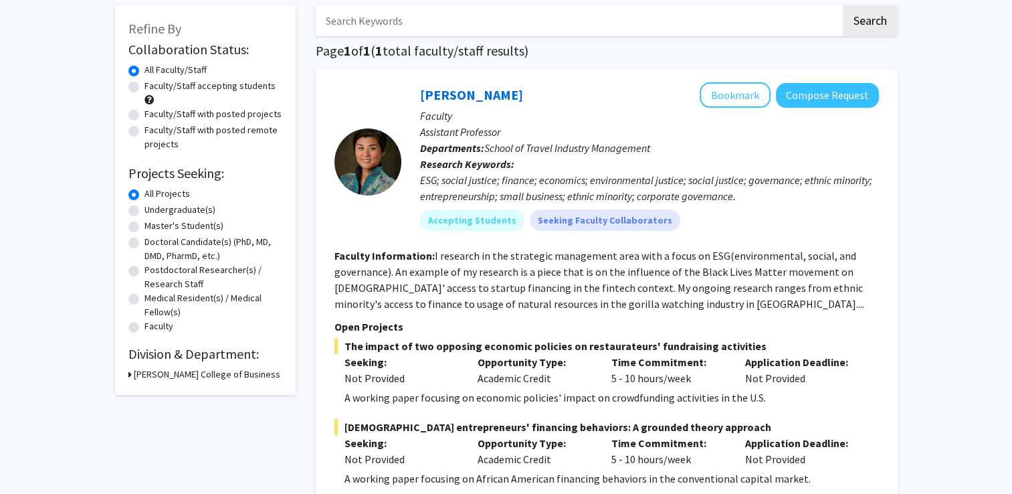
scroll to position [67, 0]
click at [193, 372] on h3 "[PERSON_NAME] College of Business" at bounding box center [207, 374] width 147 height 14
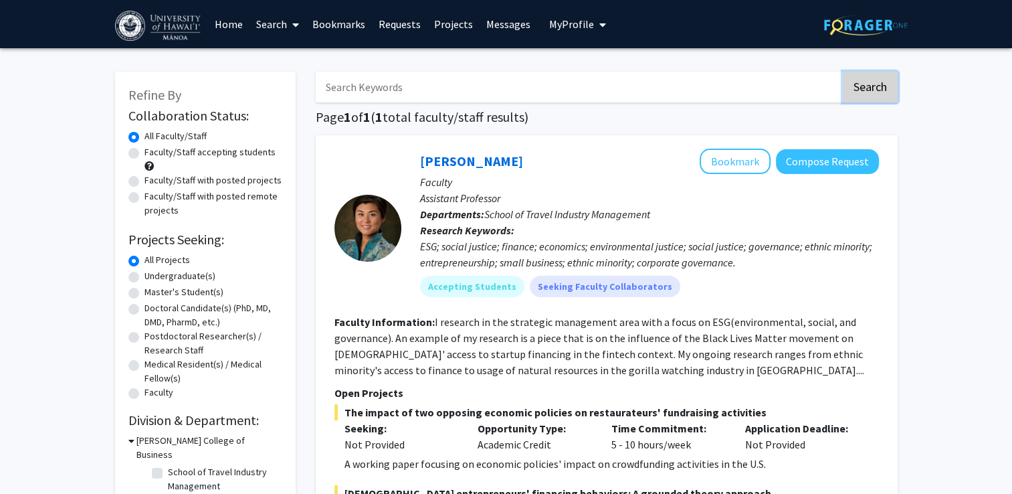
click at [864, 76] on button "Search" at bounding box center [870, 87] width 55 height 31
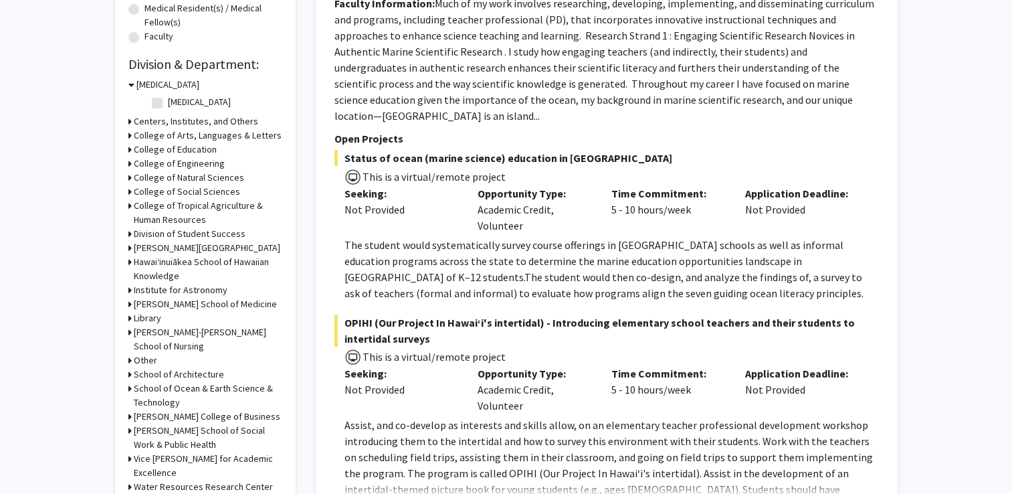
scroll to position [349, 0]
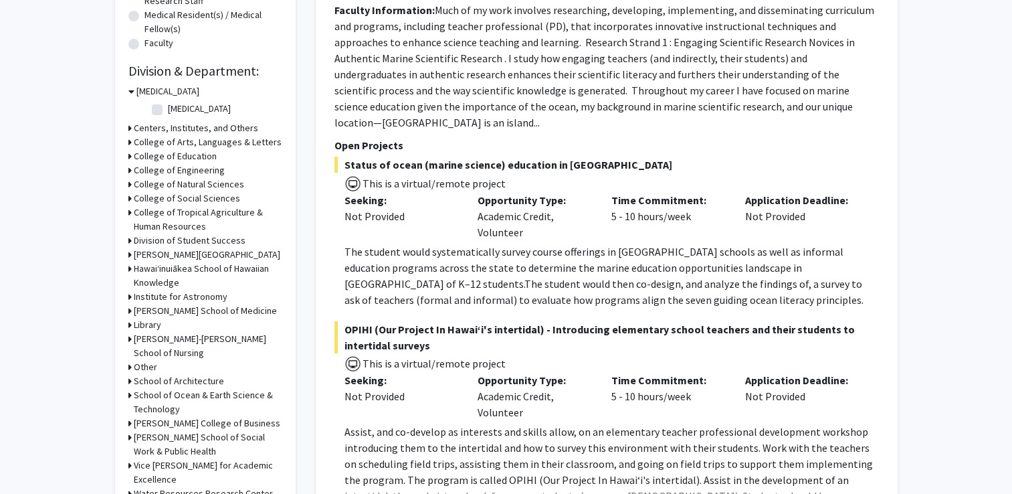
click at [166, 421] on h3 "[PERSON_NAME] College of Business" at bounding box center [207, 423] width 147 height 14
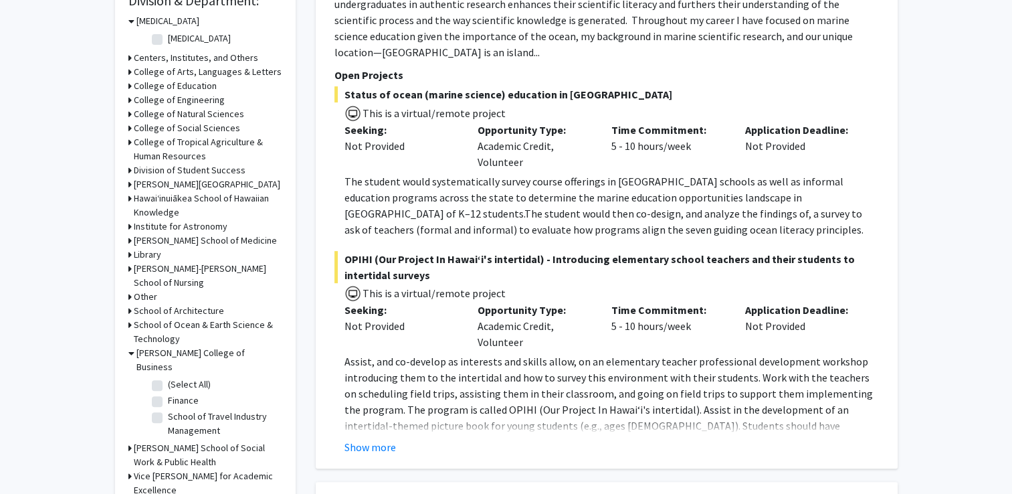
scroll to position [423, 0]
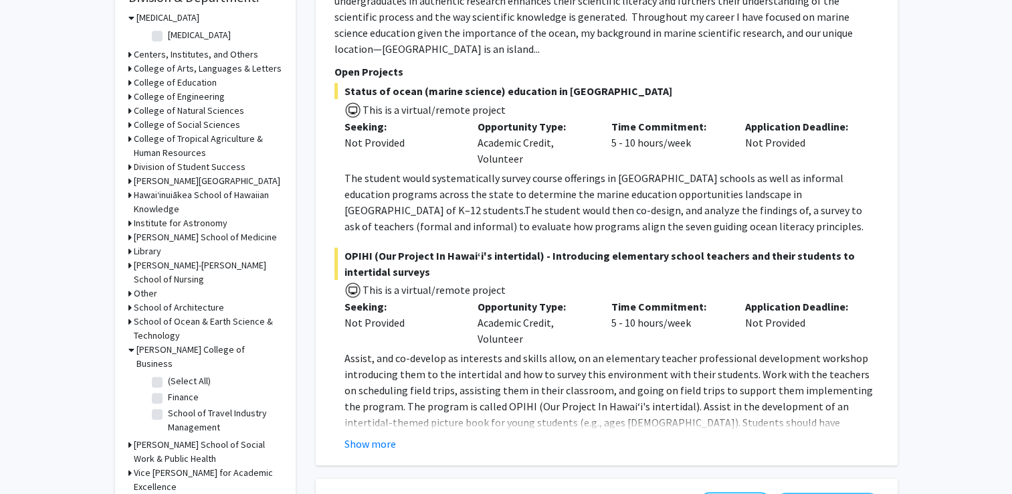
click at [168, 374] on label "(Select All)" at bounding box center [189, 381] width 43 height 14
click at [168, 374] on input "(Select All)" at bounding box center [172, 378] width 9 height 9
checkbox input "true"
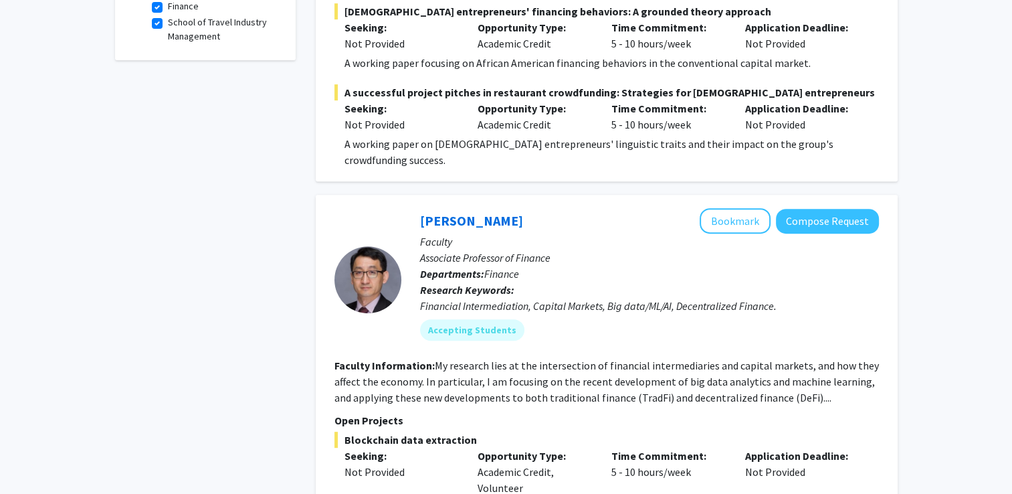
scroll to position [482, 0]
drag, startPoint x: 496, startPoint y: 371, endPoint x: 438, endPoint y: 348, distance: 61.9
click at [438, 348] on div "[PERSON_NAME] Bookmark Compose Request Faculty Associate Professor of Finance D…" at bounding box center [640, 278] width 478 height 143
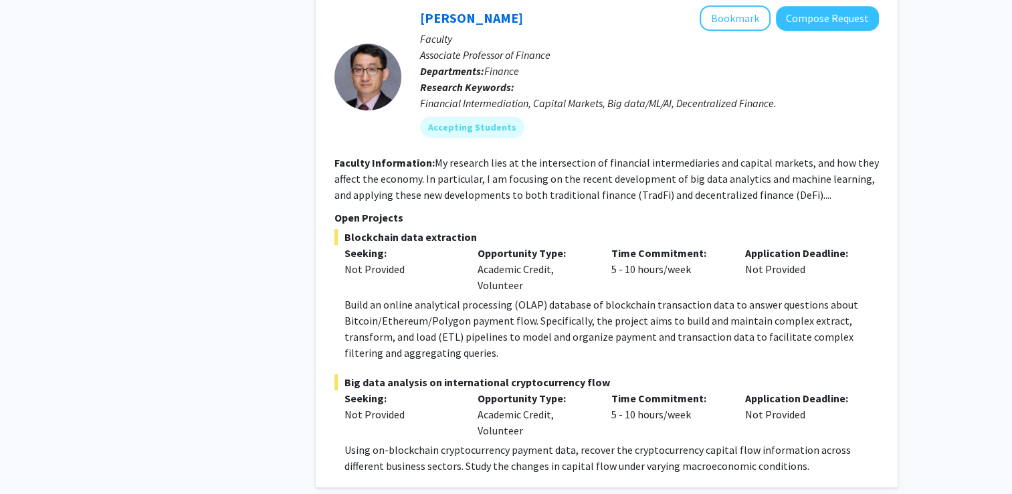
scroll to position [684, 0]
click at [496, 126] on mat-chip "Accepting Students" at bounding box center [472, 127] width 104 height 21
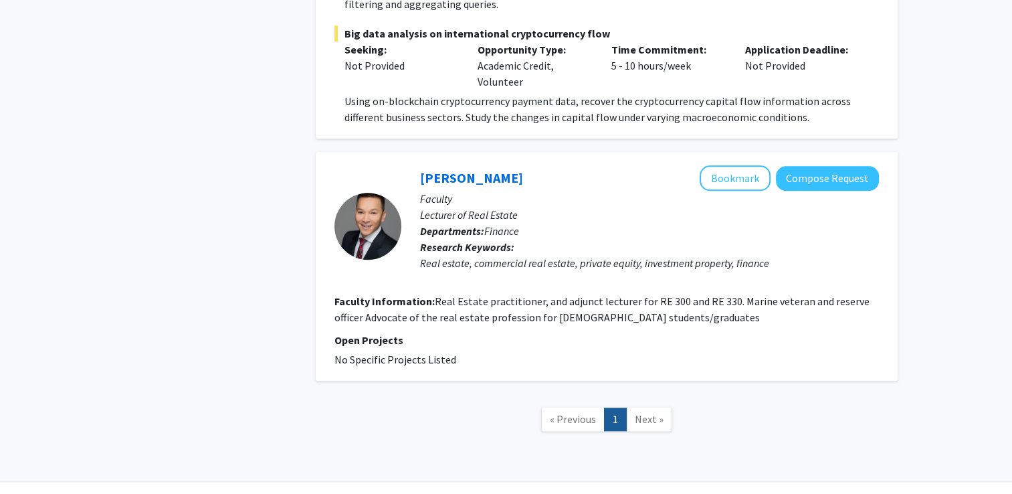
scroll to position [1034, 0]
click at [650, 420] on span "Next »" at bounding box center [649, 417] width 29 height 13
